Goal: Information Seeking & Learning: Learn about a topic

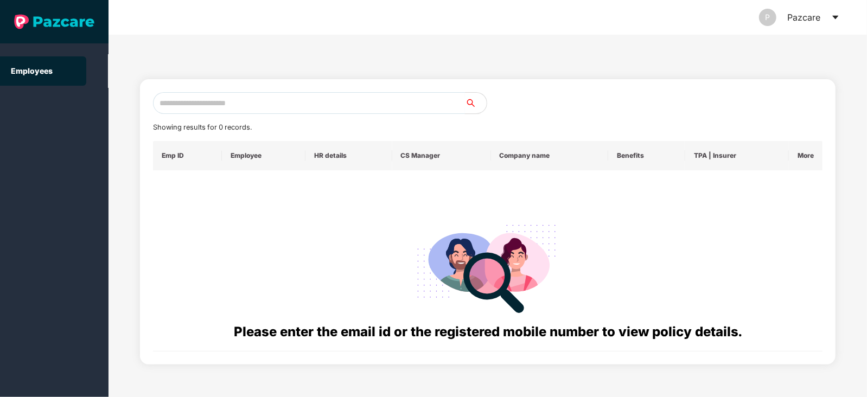
click at [399, 102] on input "text" at bounding box center [309, 103] width 312 height 22
paste input "**********"
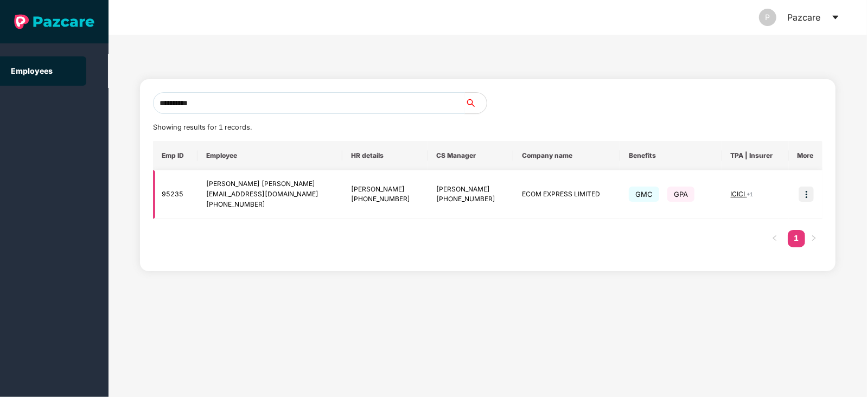
type input "**********"
click at [805, 195] on img at bounding box center [806, 194] width 15 height 15
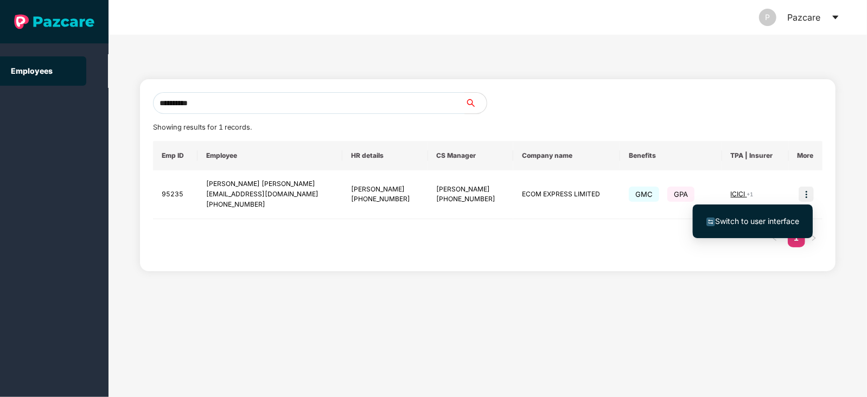
click at [761, 219] on span "Switch to user interface" at bounding box center [757, 220] width 84 height 9
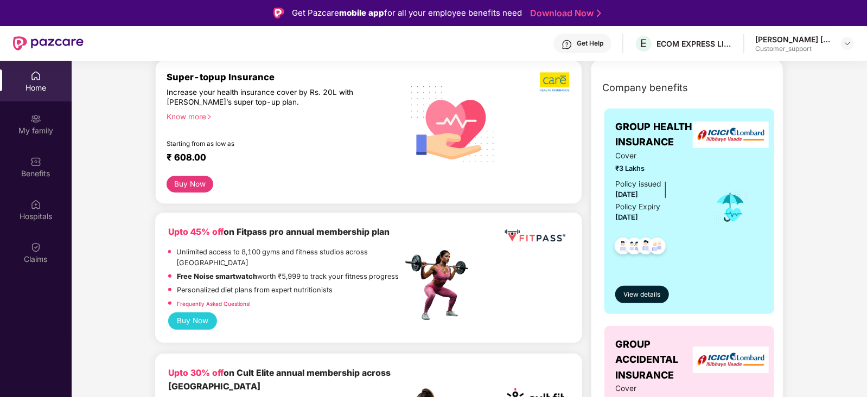
scroll to position [138, 0]
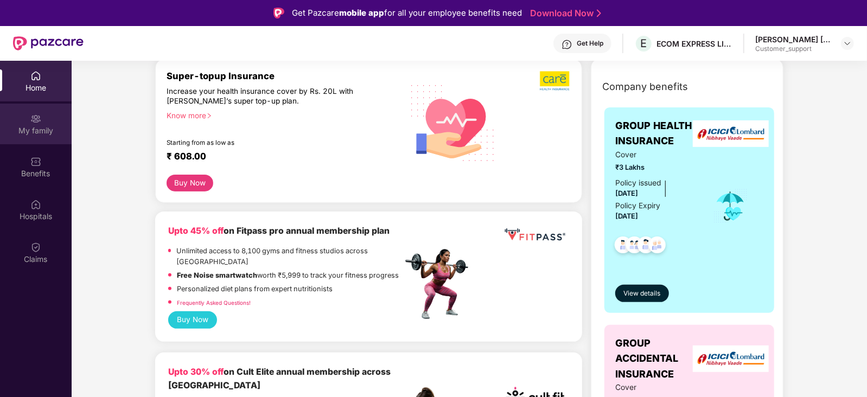
click at [30, 125] on div "My family" at bounding box center [36, 130] width 72 height 11
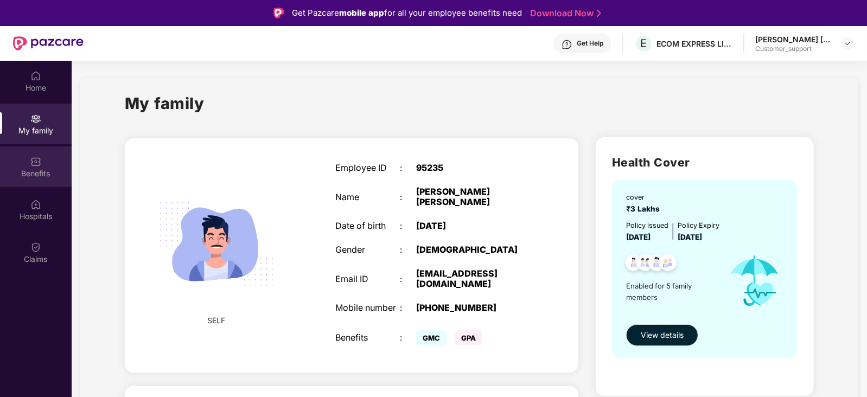
click at [30, 175] on div "Benefits" at bounding box center [36, 173] width 72 height 11
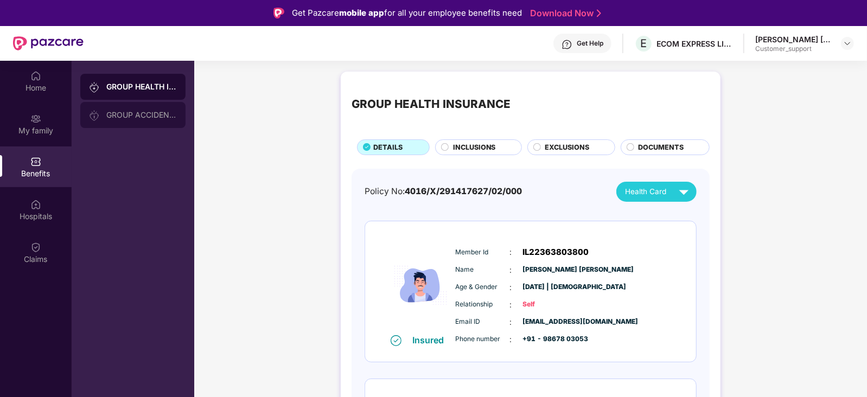
click at [104, 109] on div at bounding box center [97, 115] width 17 height 12
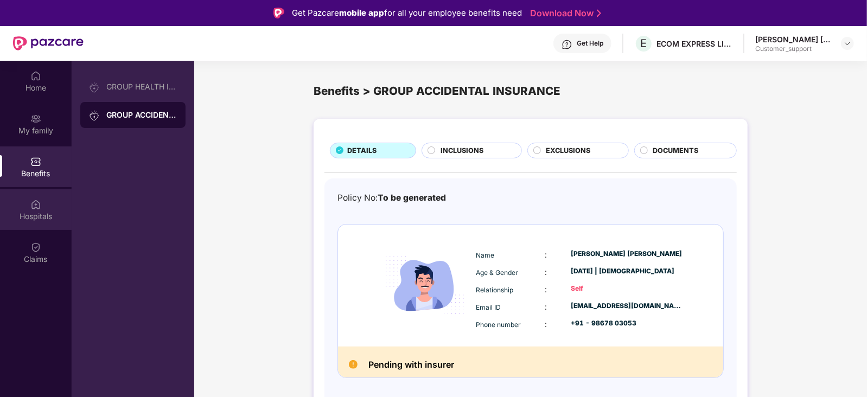
click at [47, 211] on div "Hospitals" at bounding box center [36, 216] width 72 height 11
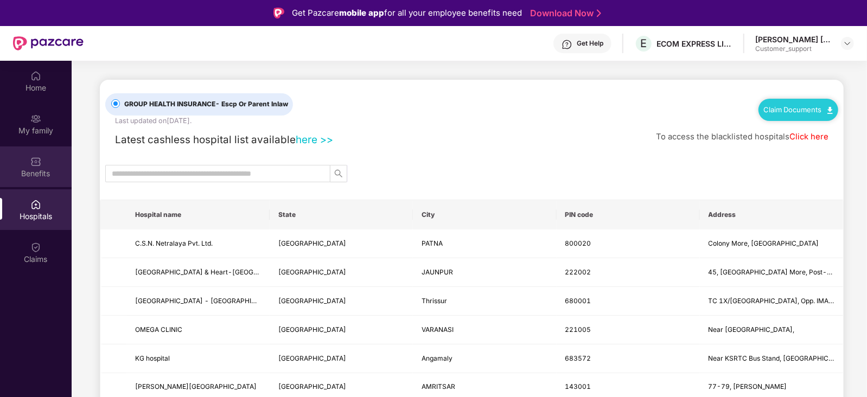
click at [41, 163] on img at bounding box center [35, 161] width 11 height 11
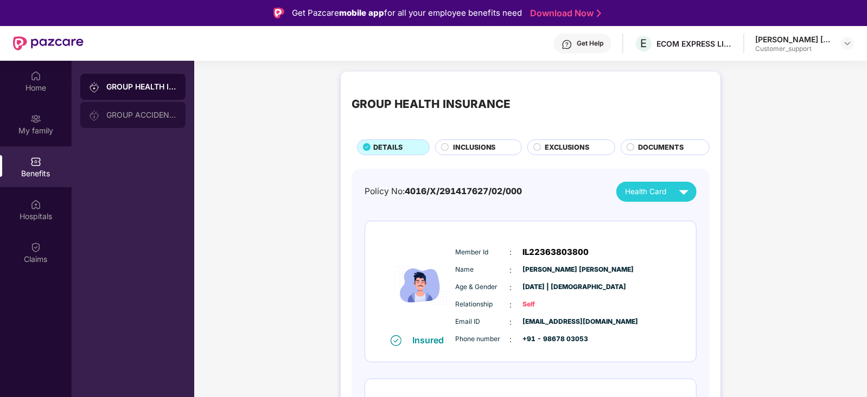
click at [114, 111] on div "GROUP ACCIDENTAL INSURANCE" at bounding box center [141, 115] width 71 height 9
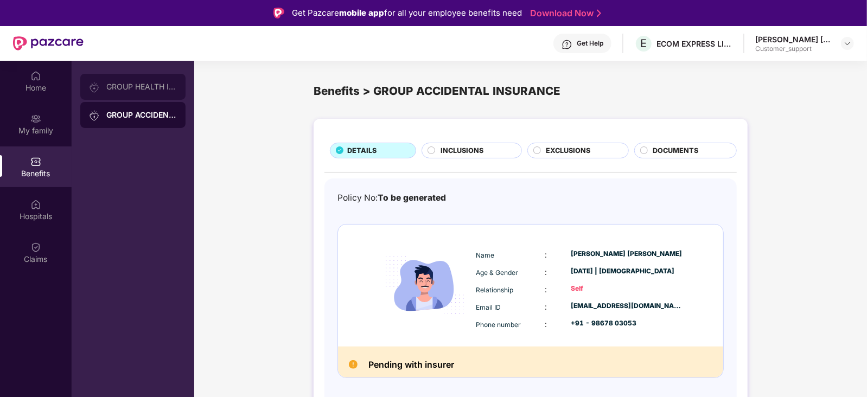
click at [141, 79] on div "GROUP HEALTH INSURANCE" at bounding box center [132, 87] width 105 height 26
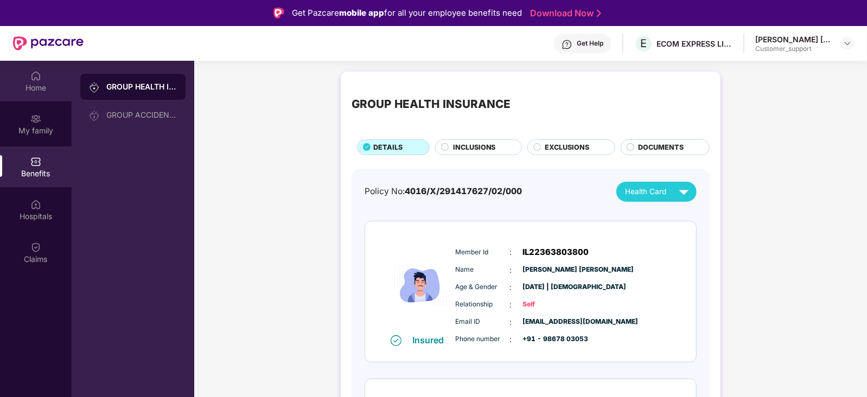
click at [33, 93] on div "Home" at bounding box center [36, 87] width 72 height 11
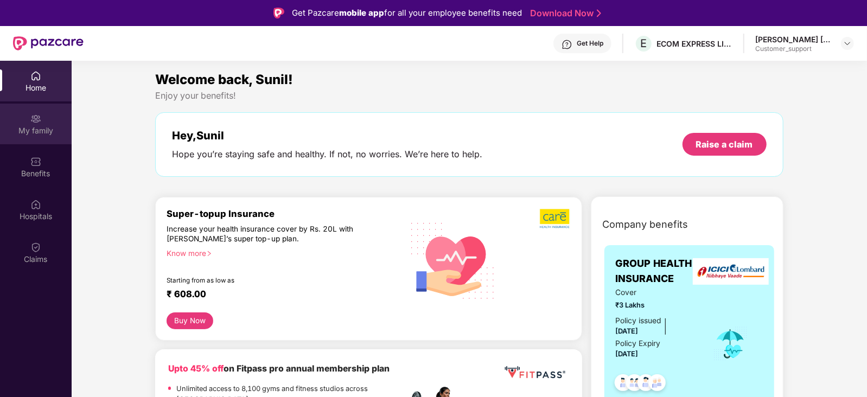
click at [34, 123] on img at bounding box center [35, 118] width 11 height 11
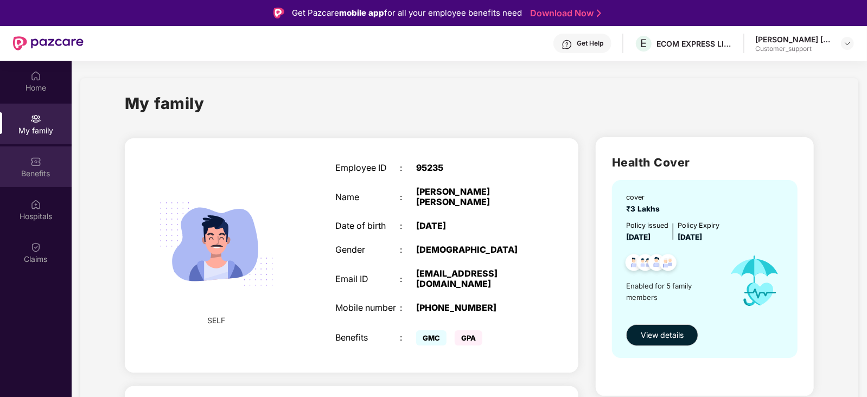
click at [37, 162] on img at bounding box center [35, 161] width 11 height 11
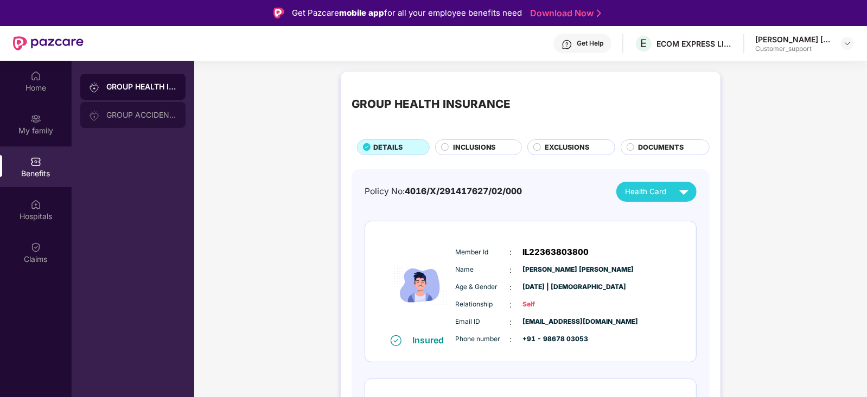
click at [99, 123] on div "GROUP ACCIDENTAL INSURANCE" at bounding box center [132, 115] width 105 height 26
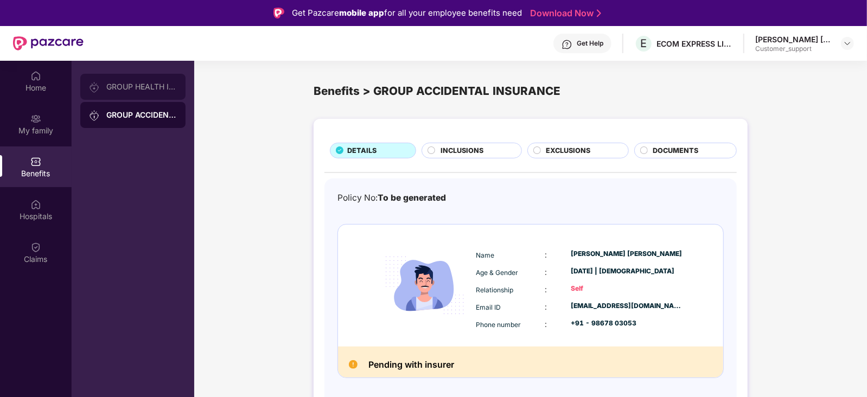
click at [122, 91] on div "GROUP HEALTH INSURANCE" at bounding box center [141, 86] width 71 height 9
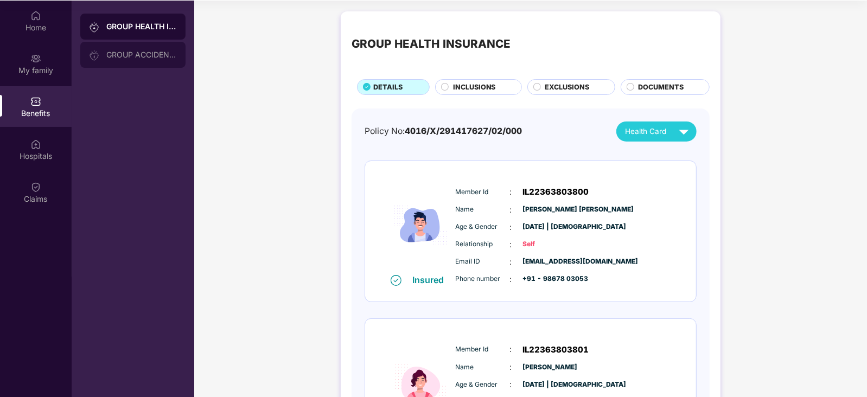
click at [132, 58] on div "GROUP ACCIDENTAL INSURANCE" at bounding box center [141, 54] width 71 height 9
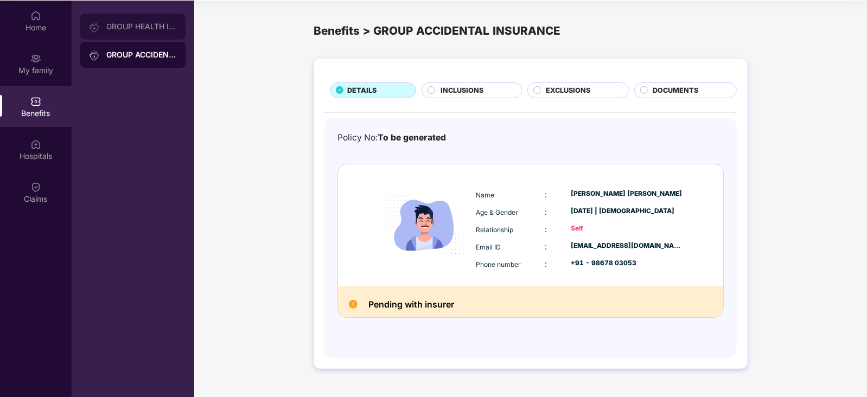
click at [149, 25] on div "GROUP HEALTH INSURANCE" at bounding box center [141, 26] width 71 height 9
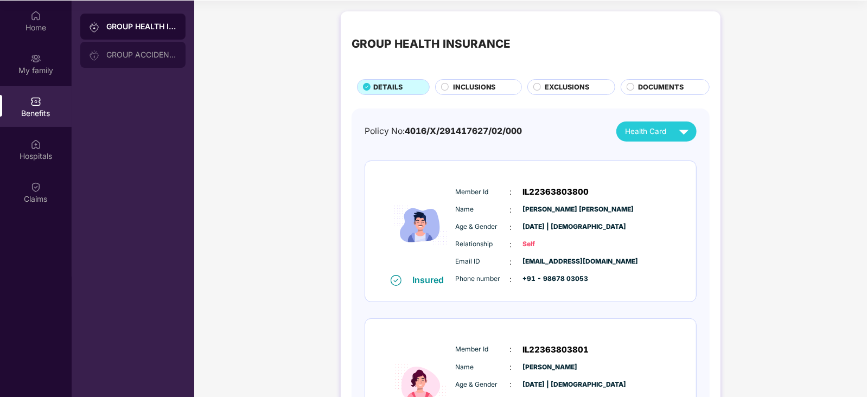
click at [144, 47] on div "GROUP ACCIDENTAL INSURANCE" at bounding box center [132, 55] width 105 height 26
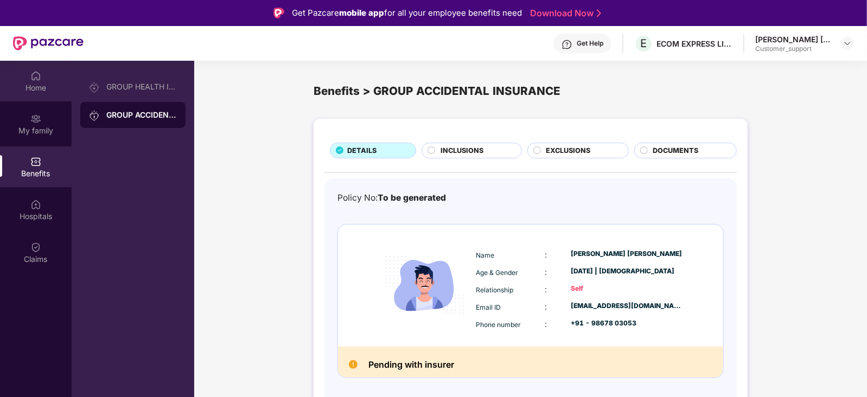
click at [42, 71] on div "Home" at bounding box center [36, 81] width 72 height 41
